Goal: Task Accomplishment & Management: Use online tool/utility

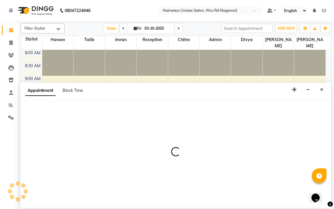
select select "49919"
select select "tentative"
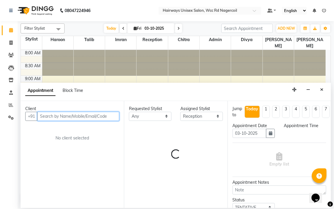
select select "600"
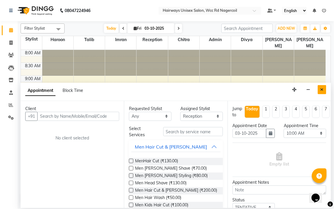
click at [323, 88] on icon "Close" at bounding box center [322, 90] width 3 height 4
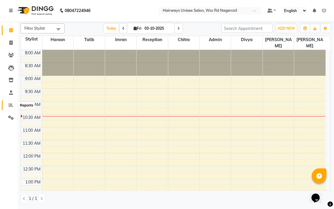
click at [10, 108] on span at bounding box center [11, 105] width 10 height 7
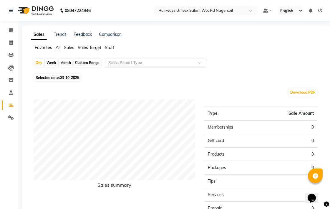
click at [55, 65] on div "Week" at bounding box center [51, 63] width 13 height 8
select select "10"
select select "2025"
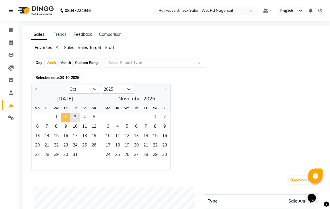
click at [69, 116] on span "2" at bounding box center [65, 117] width 9 height 9
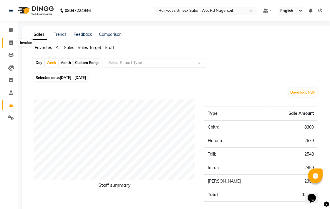
click at [14, 44] on span at bounding box center [11, 43] width 10 height 7
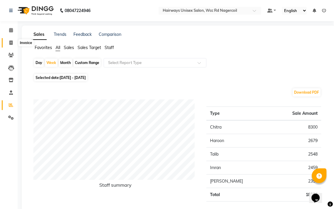
select select "service"
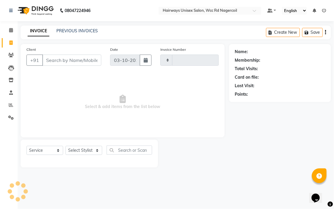
type input "7765"
select select "6523"
click at [9, 112] on li "Settings" at bounding box center [9, 118] width 18 height 13
click at [10, 105] on icon at bounding box center [11, 105] width 4 height 4
